Goal: Task Accomplishment & Management: Manage account settings

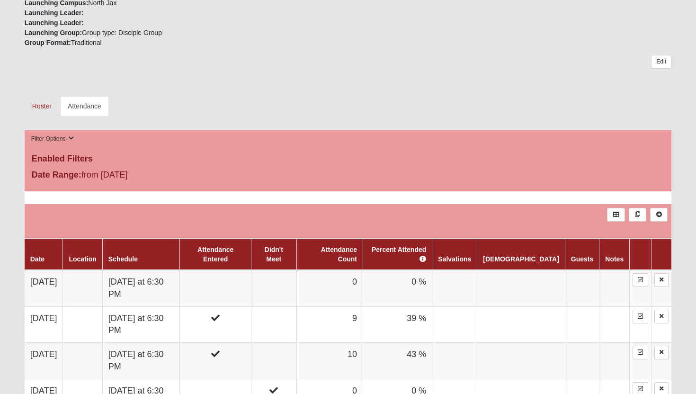
scroll to position [385, 0]
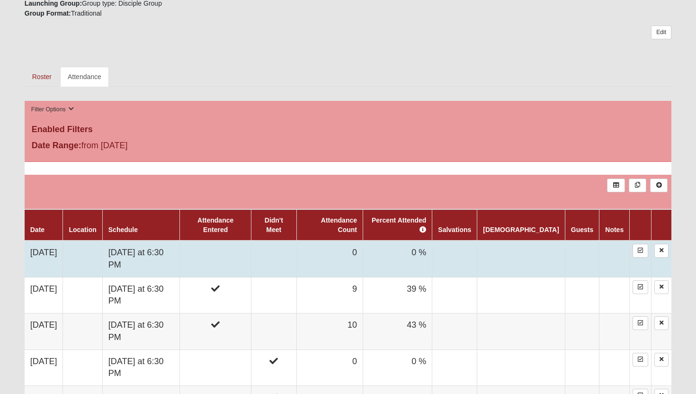
click at [243, 241] on td at bounding box center [216, 259] width 72 height 36
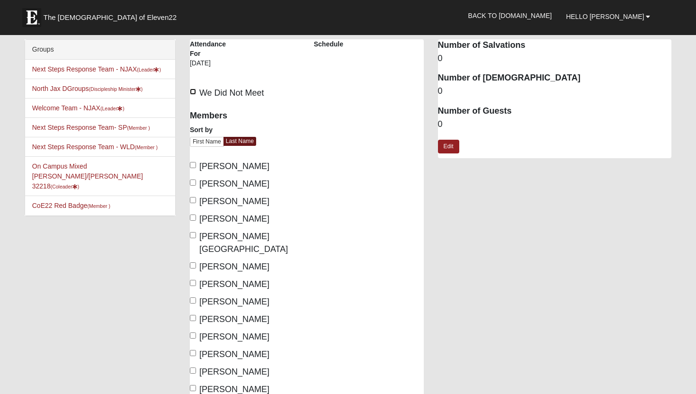
click at [192, 93] on input "We Did Not Meet" at bounding box center [193, 92] width 6 height 6
checkbox input "true"
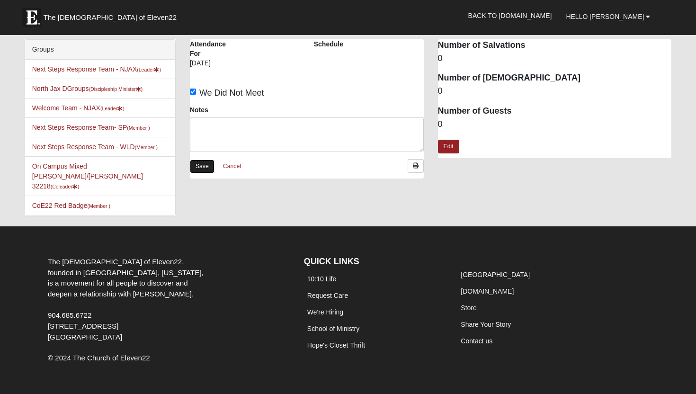
click at [207, 165] on link "Save" at bounding box center [202, 167] width 25 height 14
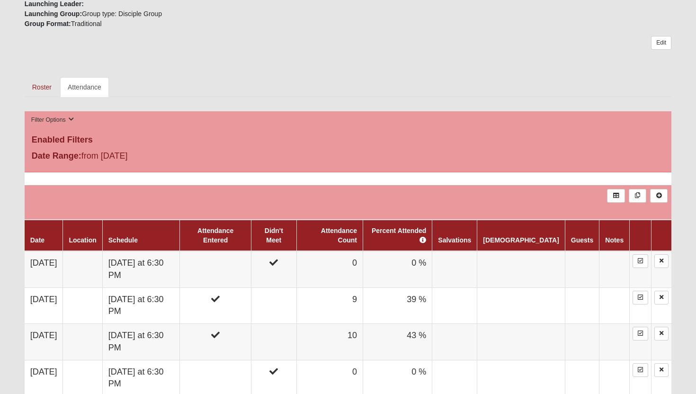
scroll to position [340, 0]
